Goal: Information Seeking & Learning: Learn about a topic

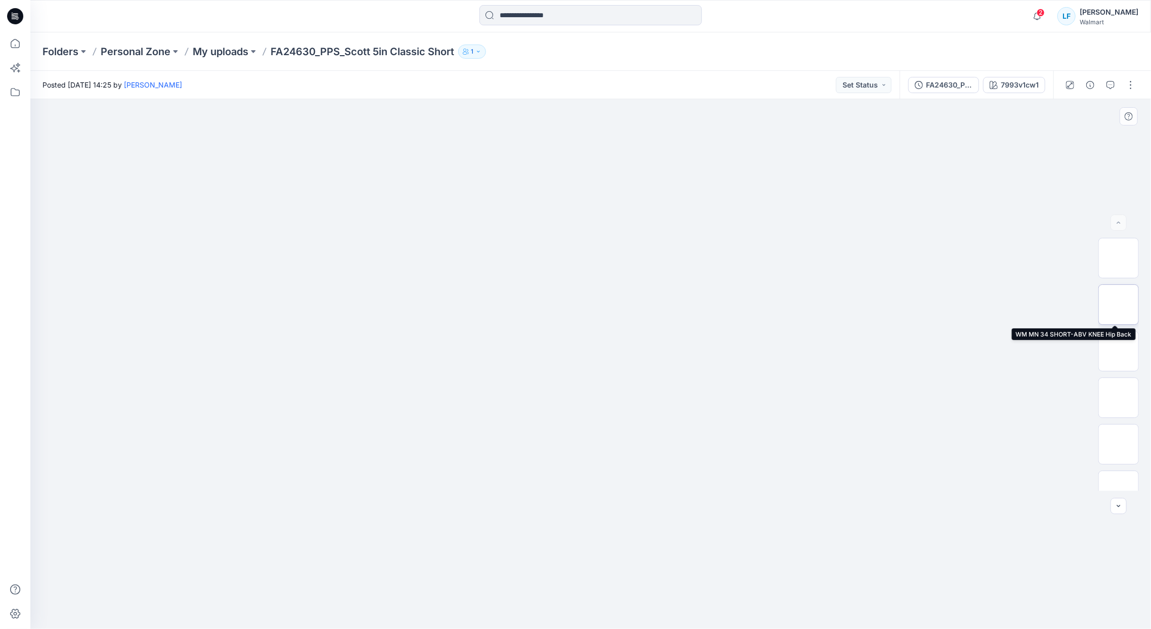
click at [1119, 304] on img at bounding box center [1119, 304] width 0 height 0
click at [1010, 83] on div "7993v1cw1" at bounding box center [1020, 84] width 38 height 11
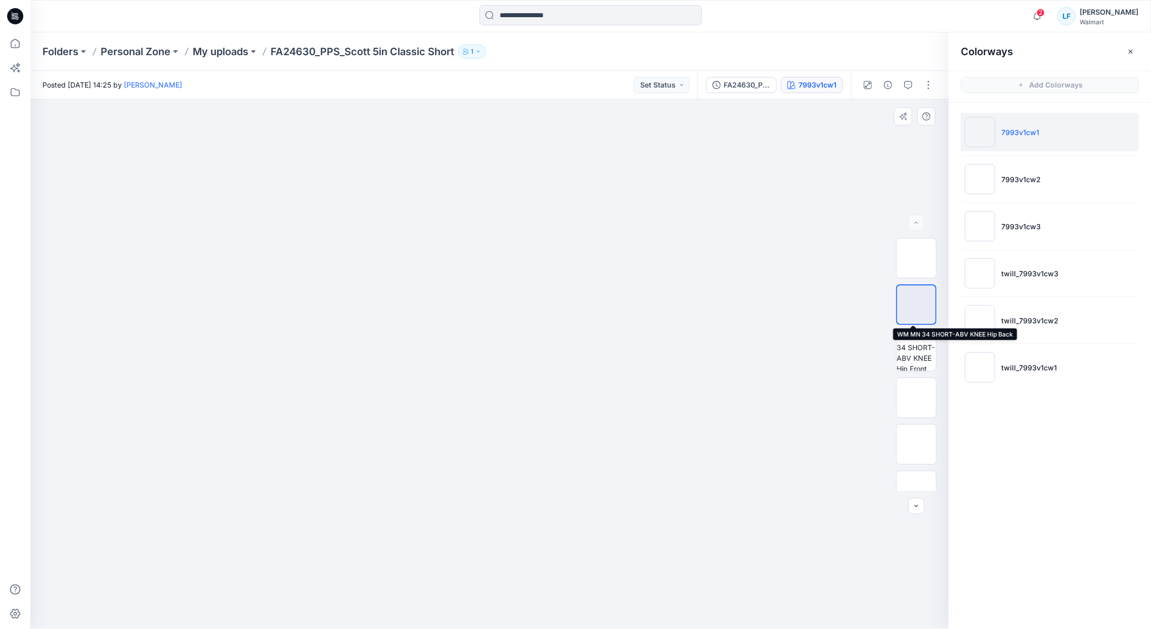
click at [916, 304] on img at bounding box center [916, 304] width 0 height 0
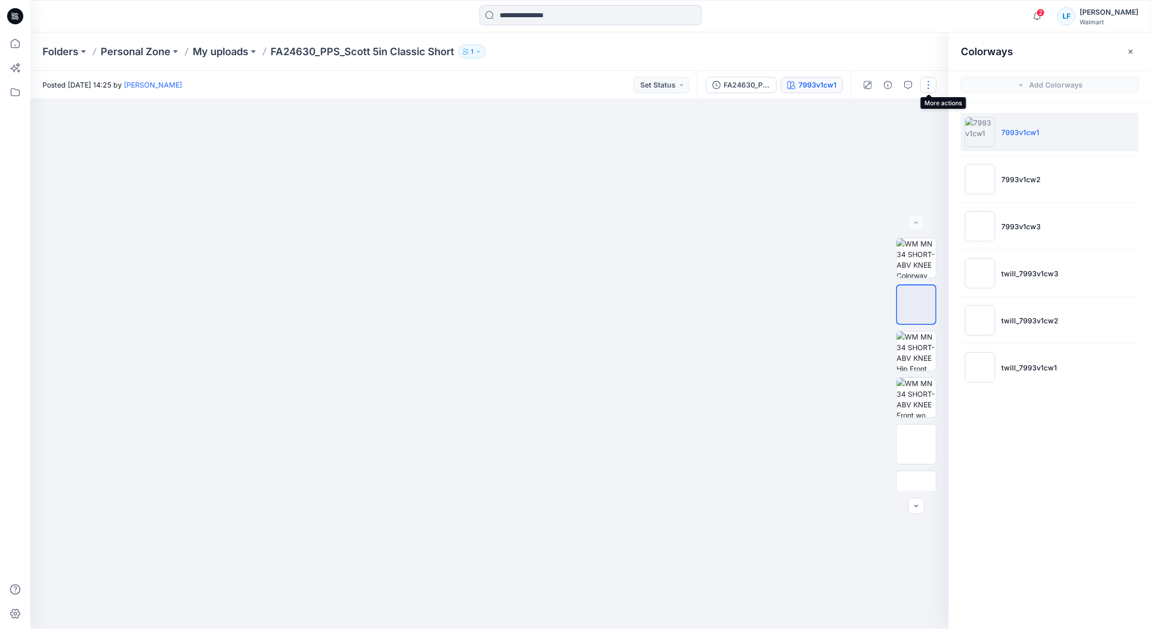
click at [928, 86] on button "button" at bounding box center [929, 85] width 16 height 16
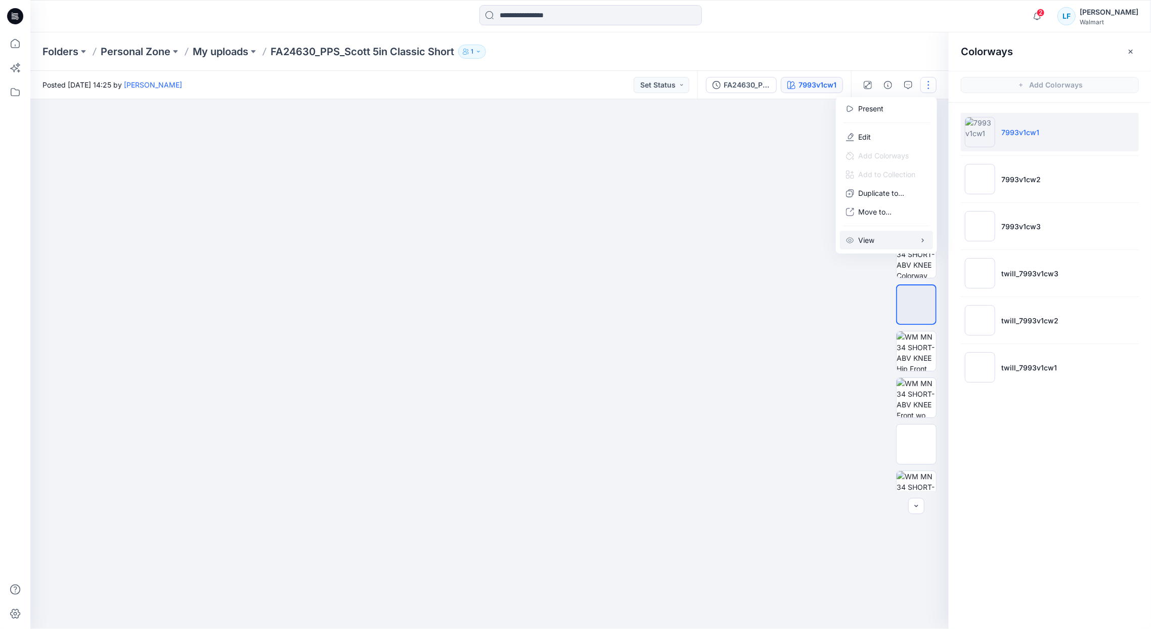
click at [874, 241] on p "View" at bounding box center [866, 240] width 16 height 11
click at [851, 280] on div at bounding box center [489, 364] width 918 height 530
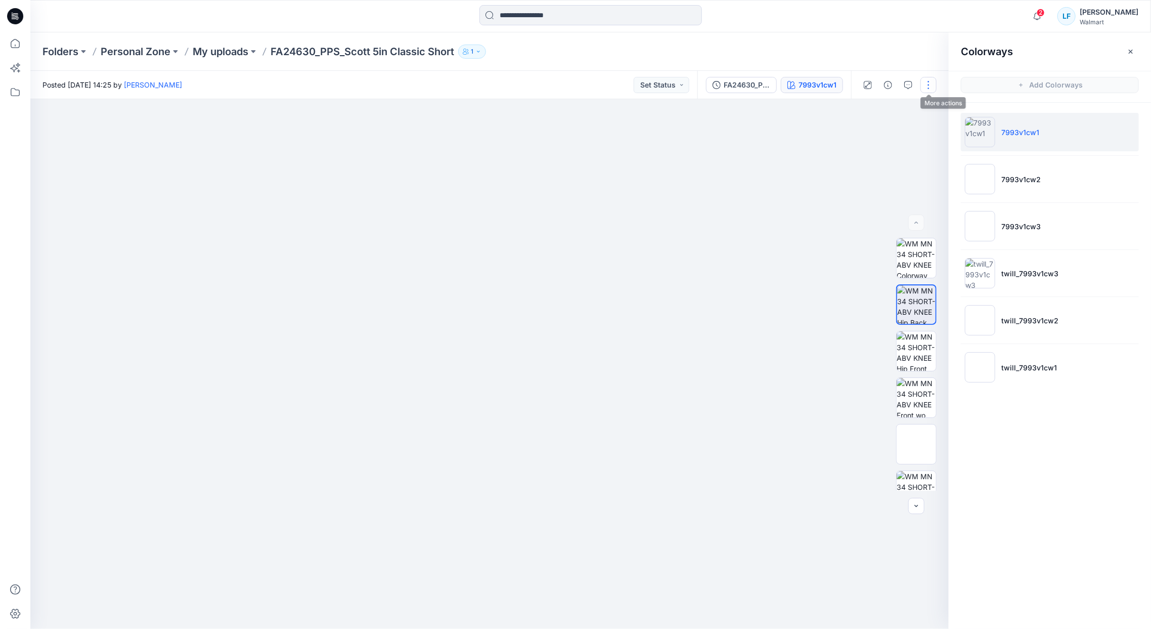
click at [930, 83] on button "button" at bounding box center [929, 85] width 16 height 16
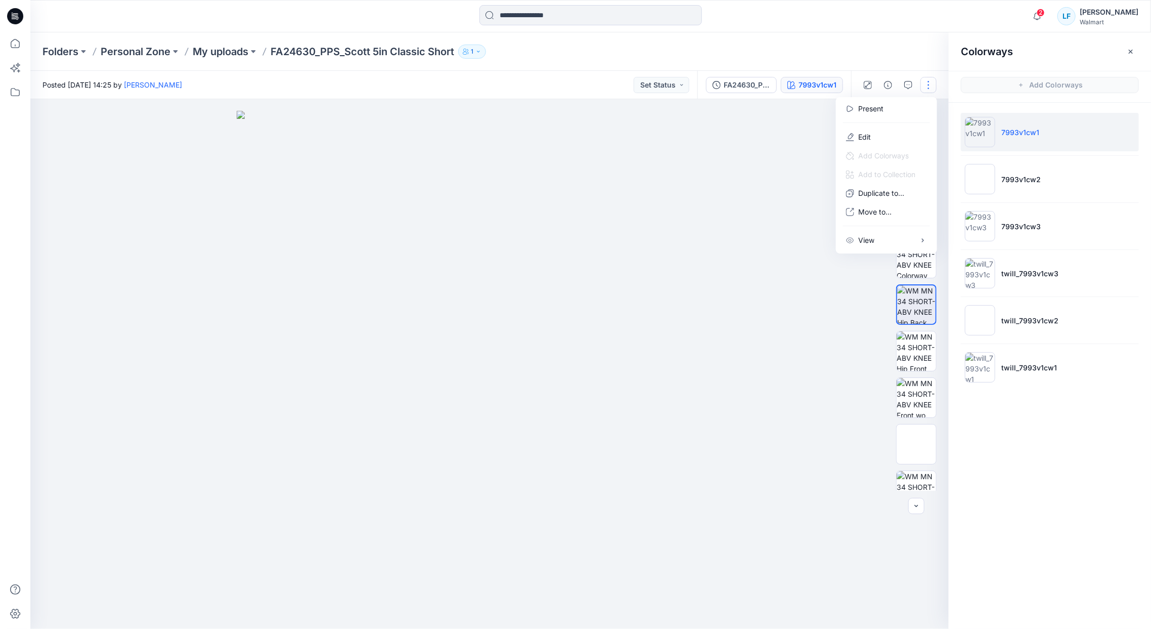
click at [752, 314] on div at bounding box center [489, 364] width 918 height 530
click at [921, 507] on button "button" at bounding box center [916, 506] width 16 height 16
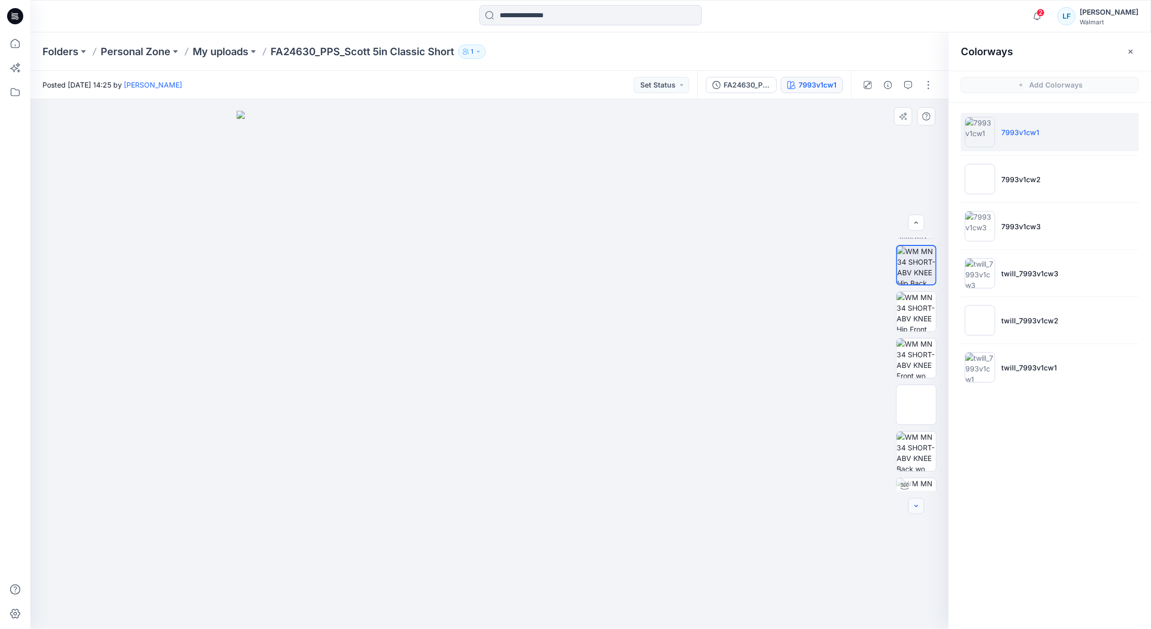
click at [921, 507] on button "button" at bounding box center [916, 506] width 16 height 16
click at [921, 507] on div at bounding box center [916, 506] width 16 height 16
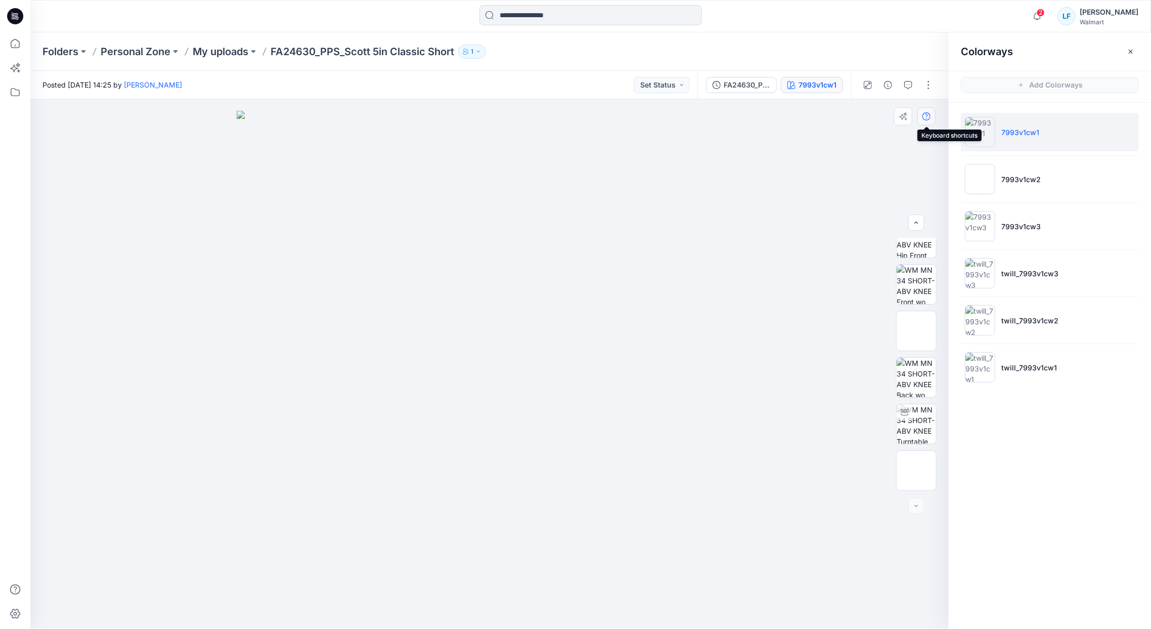
click at [925, 116] on icon "button" at bounding box center [927, 116] width 8 height 8
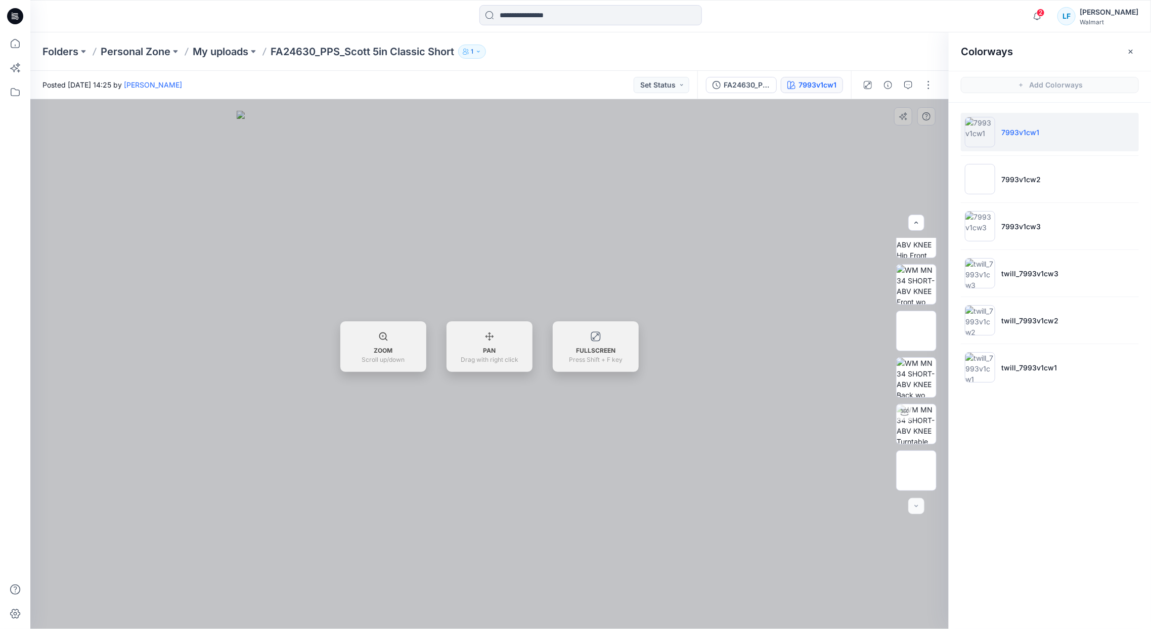
click at [704, 259] on div at bounding box center [489, 364] width 918 height 530
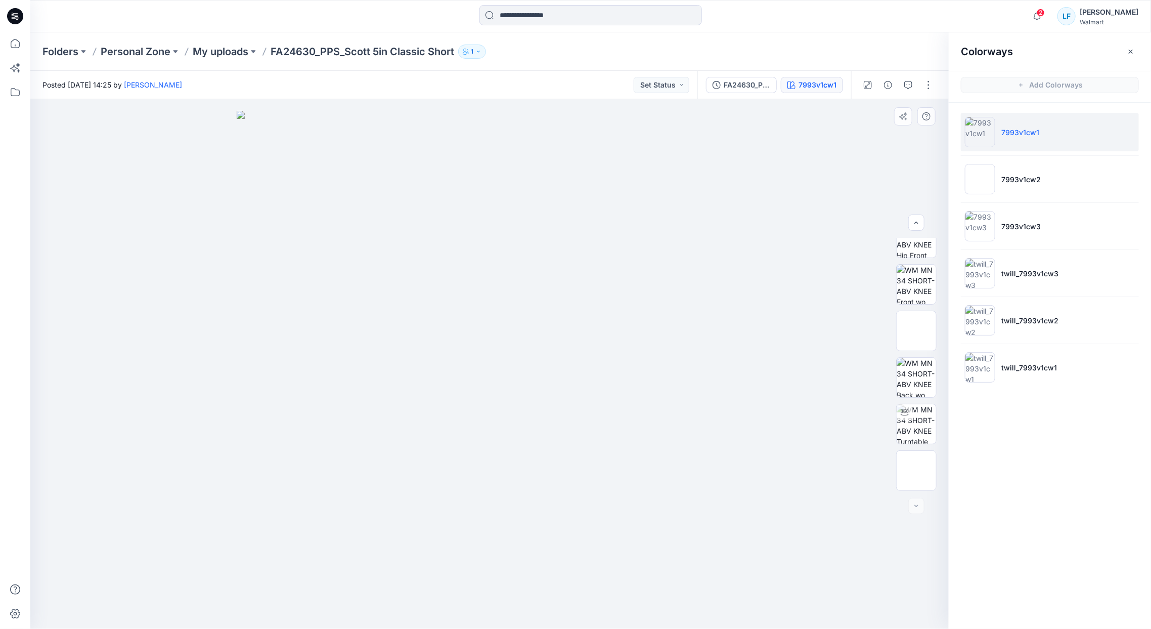
click at [737, 161] on img at bounding box center [490, 369] width 506 height 517
